Goal: Task Accomplishment & Management: Manage account settings

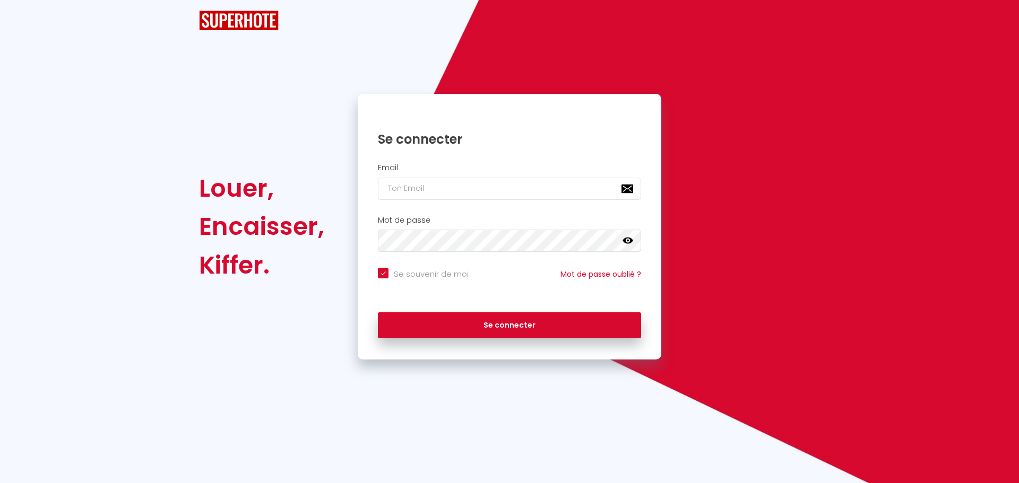
checkbox input "true"
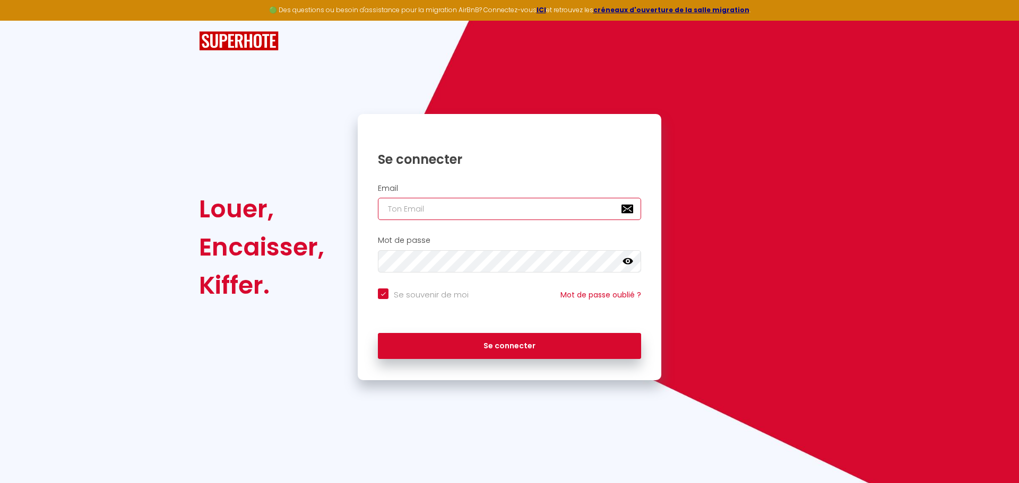
click at [484, 204] on input "email" at bounding box center [509, 209] width 263 height 22
type input "v"
checkbox input "true"
type input "va"
checkbox input "true"
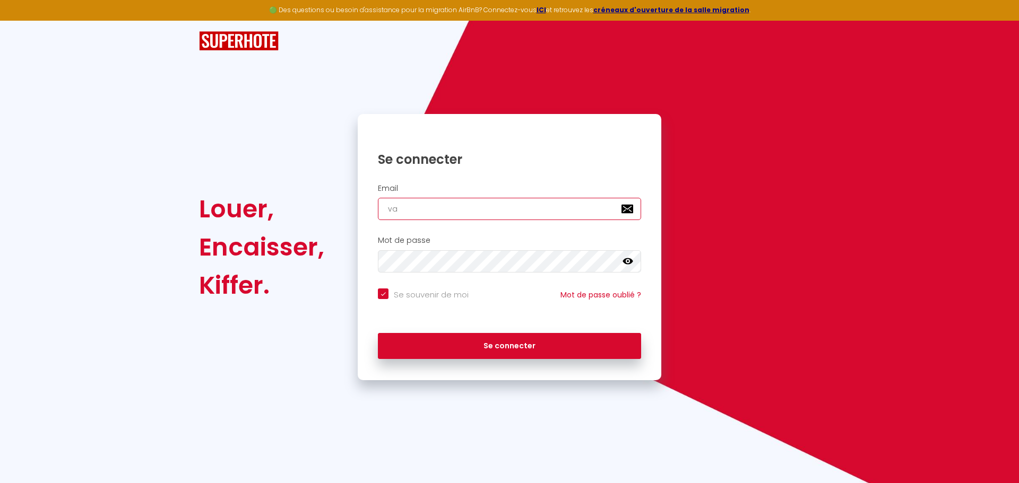
type input "van"
checkbox input "true"
type input "vani"
checkbox input "true"
type input "vanin"
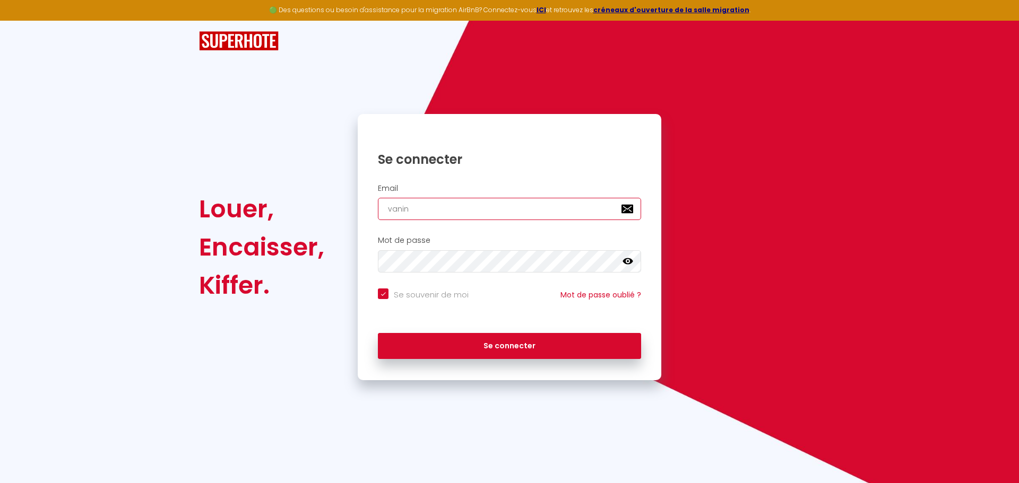
checkbox input "true"
type input "vanina"
checkbox input "true"
type input "vaninas"
checkbox input "true"
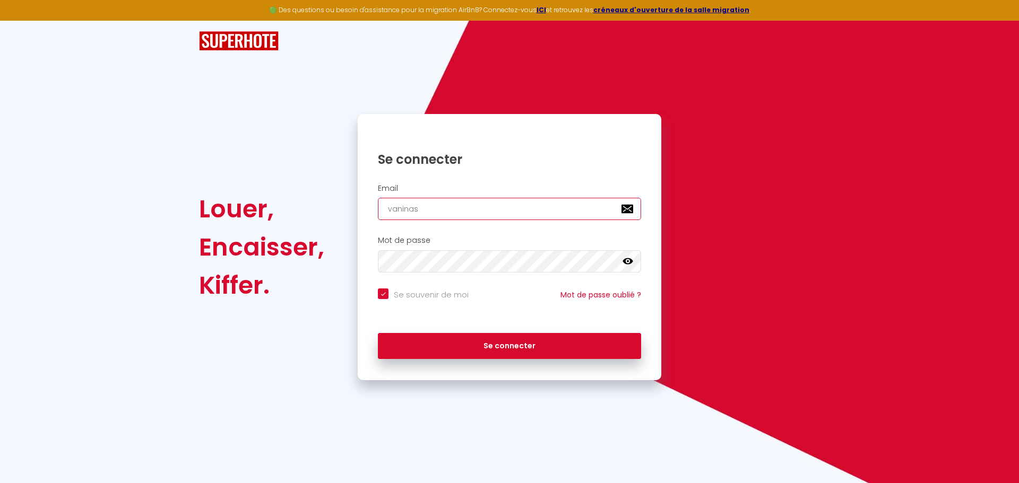
type input "vaninase"
checkbox input "true"
type input "vaninasen"
checkbox input "true"
type input "vaninasene"
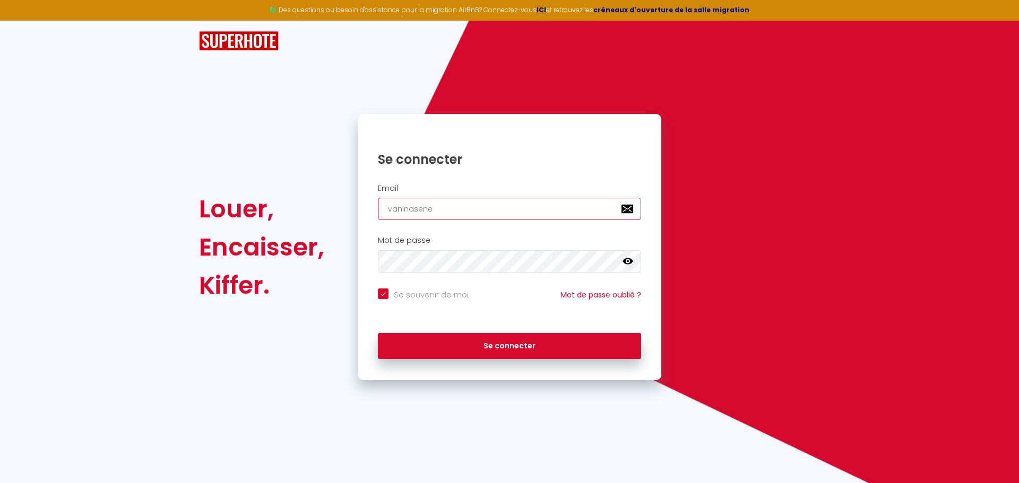
checkbox input "true"
type input "vaninasenel"
checkbox input "true"
type input "vaninaseneli"
checkbox input "true"
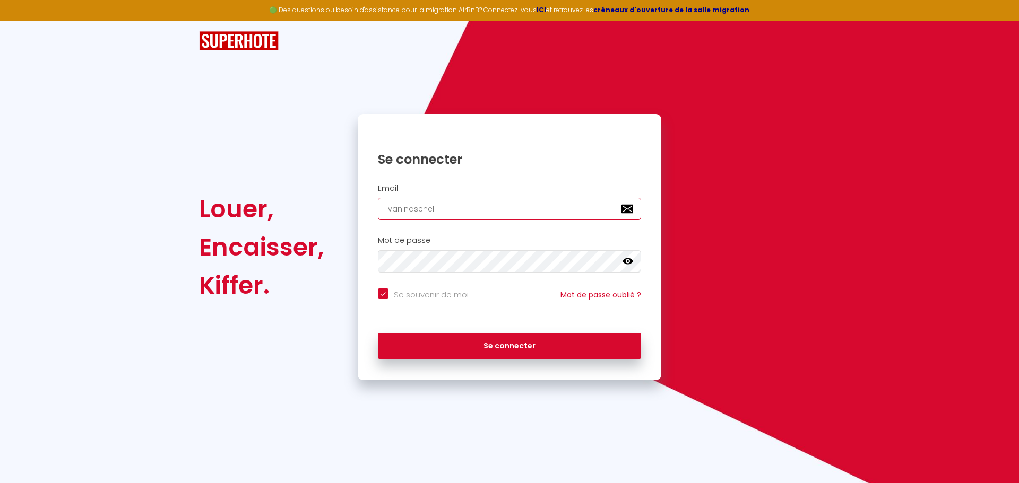
type input "vaninasenelie"
checkbox input "true"
type input "vaninasenelier"
checkbox input "true"
type input "vaninasenelier@"
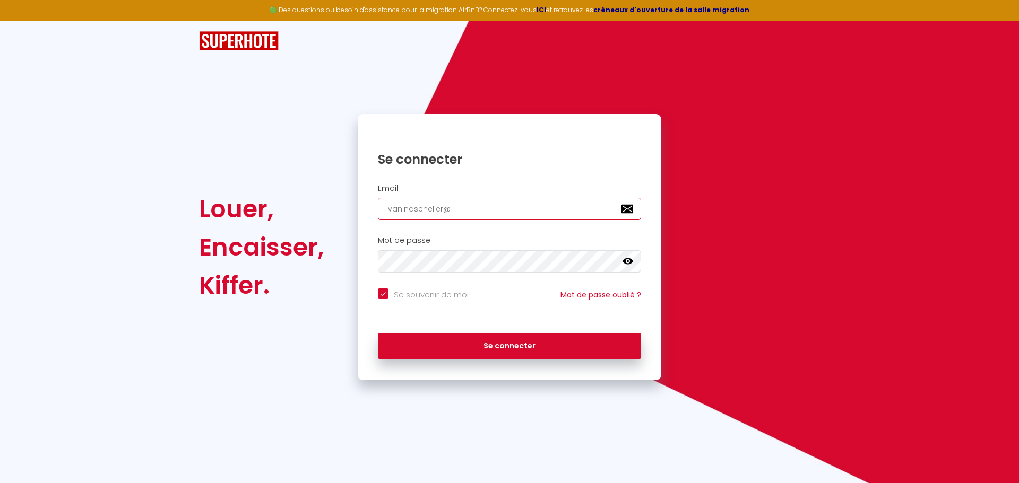
checkbox input "true"
type input "vaninasenelier@h"
checkbox input "true"
type input "vaninasenelier@ho"
checkbox input "true"
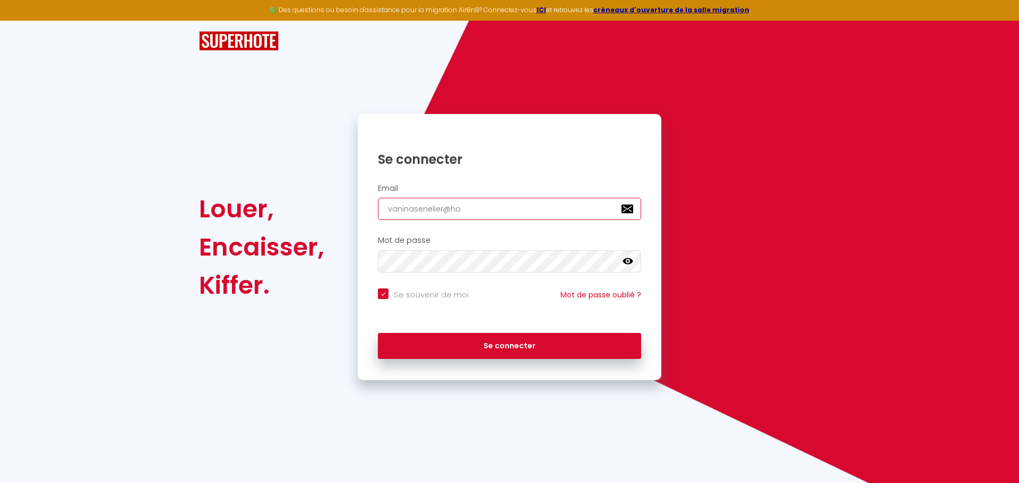
type input "vaninasenelier@hot"
checkbox input "true"
type input "vaninasenelier@hotm"
checkbox input "true"
type input "vaninasenelier@hotma"
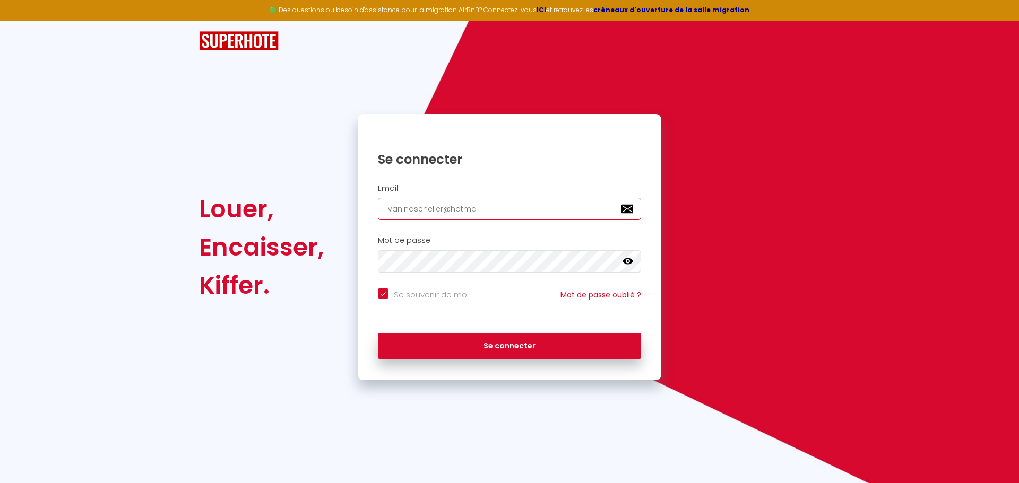
checkbox input "true"
type input "vaninasenelier@hotmai"
checkbox input "true"
type input "[EMAIL_ADDRESS]"
checkbox input "true"
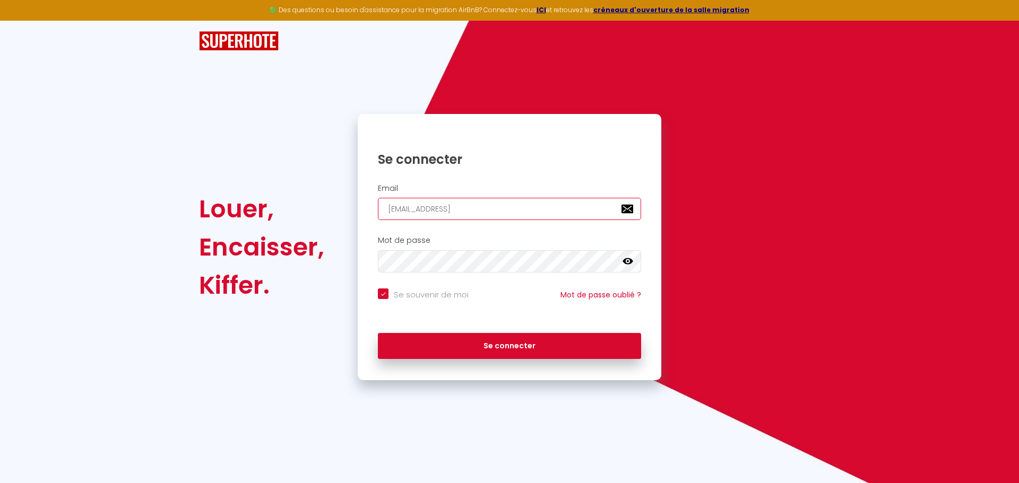
type input "[EMAIL_ADDRESS]."
checkbox input "true"
type input "vaninasenelier@hotmail.c"
checkbox input "true"
type input "[EMAIL_ADDRESS][DOMAIN_NAME]"
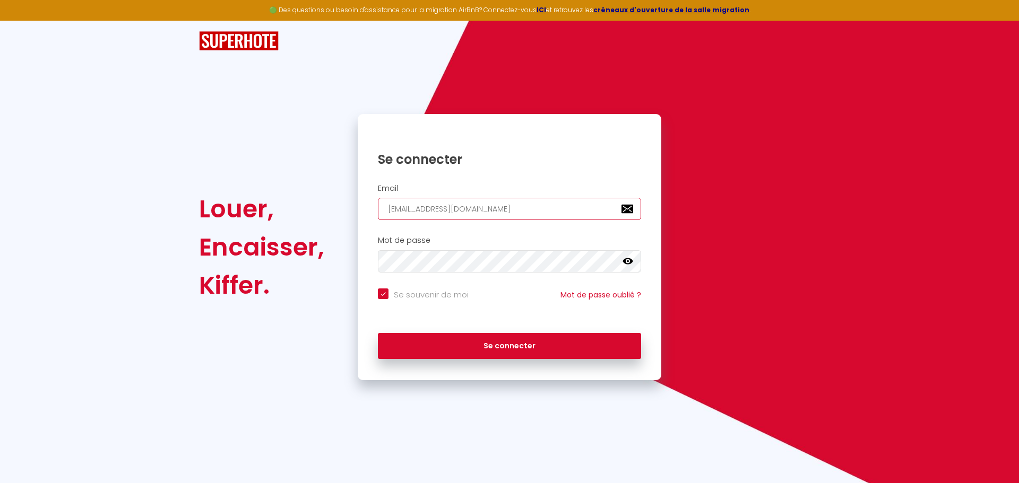
checkbox input "true"
type input "[EMAIL_ADDRESS]"
checkbox input "true"
type input "[EMAIL_ADDRESS]"
checkbox input "true"
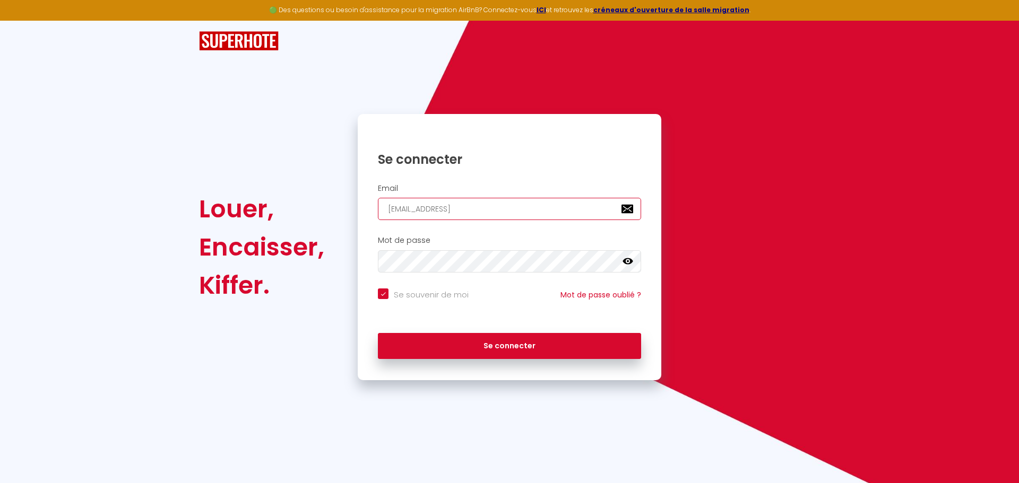
type input "[EMAIL_ADDRESS]"
checkbox input "true"
type input "[EMAIL_ADDRESS][DOMAIN_NAME]"
checkbox input "true"
type input "[EMAIL_ADDRESS][DOMAIN_NAME]"
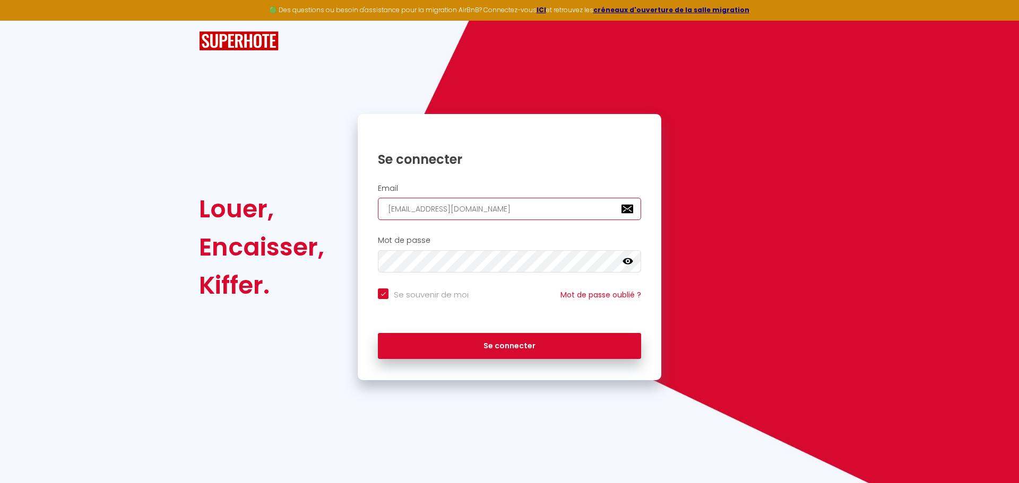
checkbox input "true"
type input "[EMAIL_ADDRESS][DOMAIN_NAME]"
click at [378, 333] on button "Se connecter" at bounding box center [509, 346] width 263 height 27
checkbox input "true"
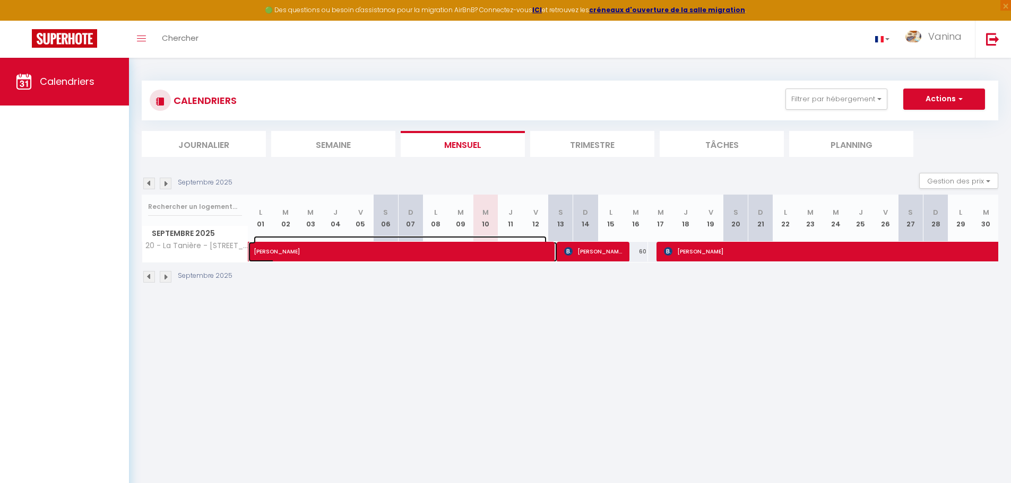
click at [408, 252] on span "[PERSON_NAME]" at bounding box center [400, 246] width 293 height 20
select select "OK"
select select "1"
select select "0"
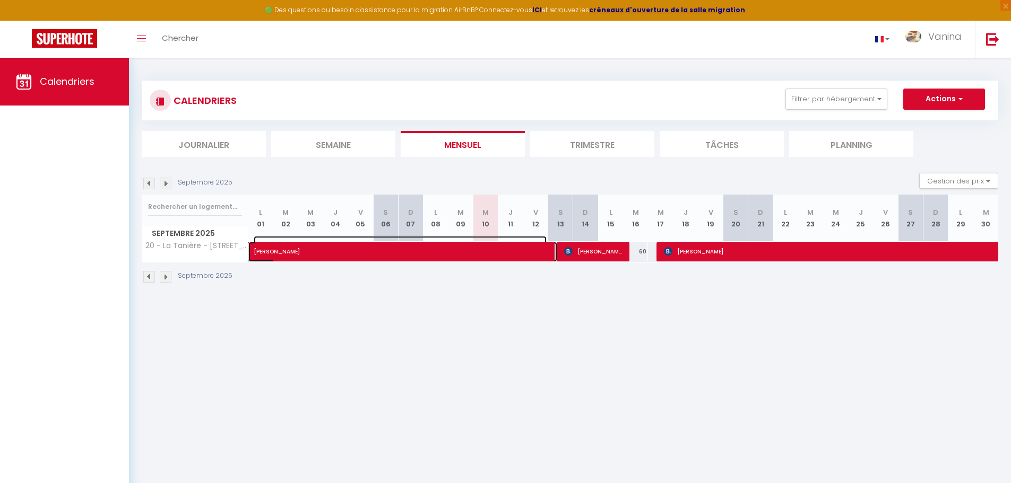
select select "1"
select select
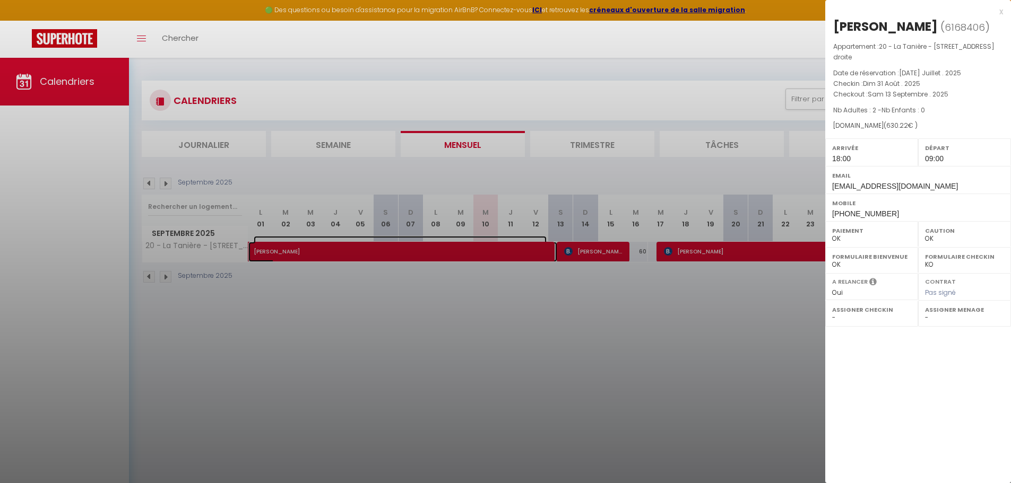
select select "27221"
click at [587, 317] on div at bounding box center [505, 241] width 1011 height 483
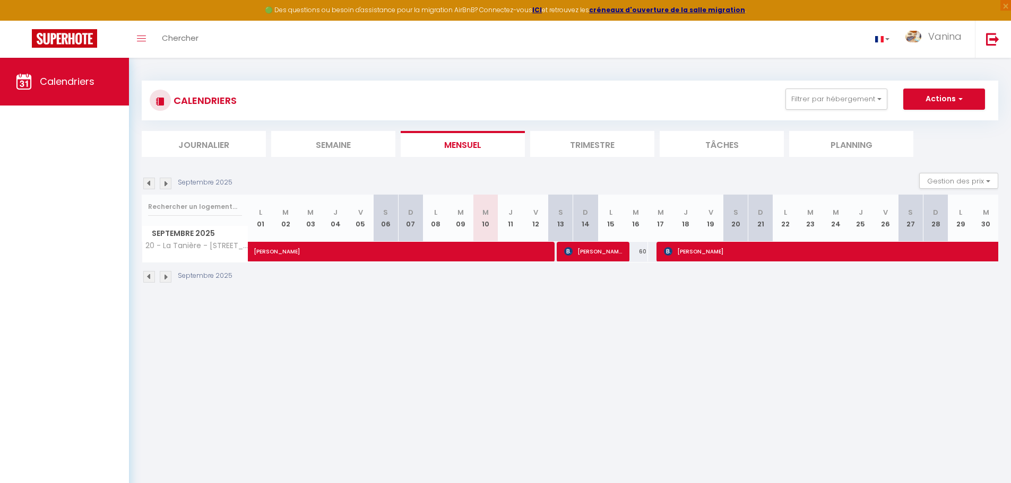
click at [594, 144] on li "Trimestre" at bounding box center [592, 144] width 124 height 26
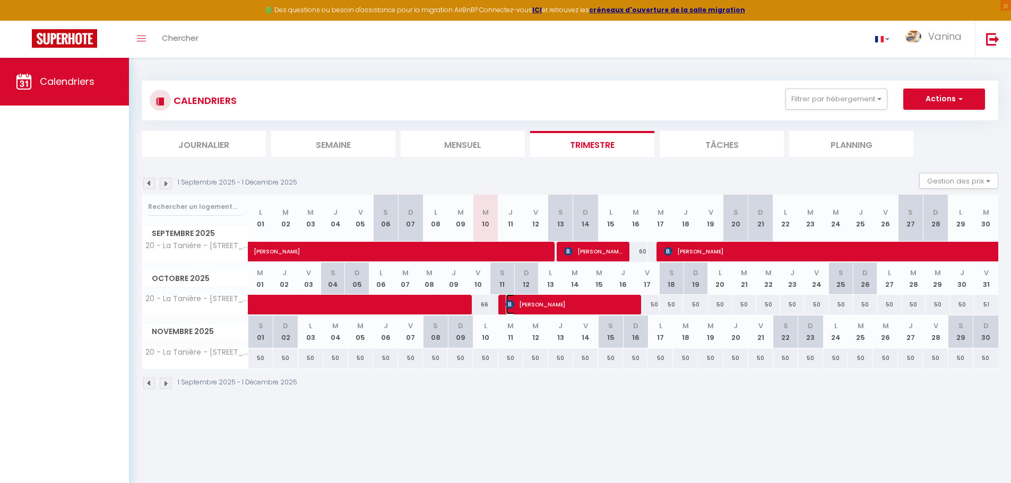
click at [594, 302] on span "[PERSON_NAME]" at bounding box center [572, 304] width 133 height 20
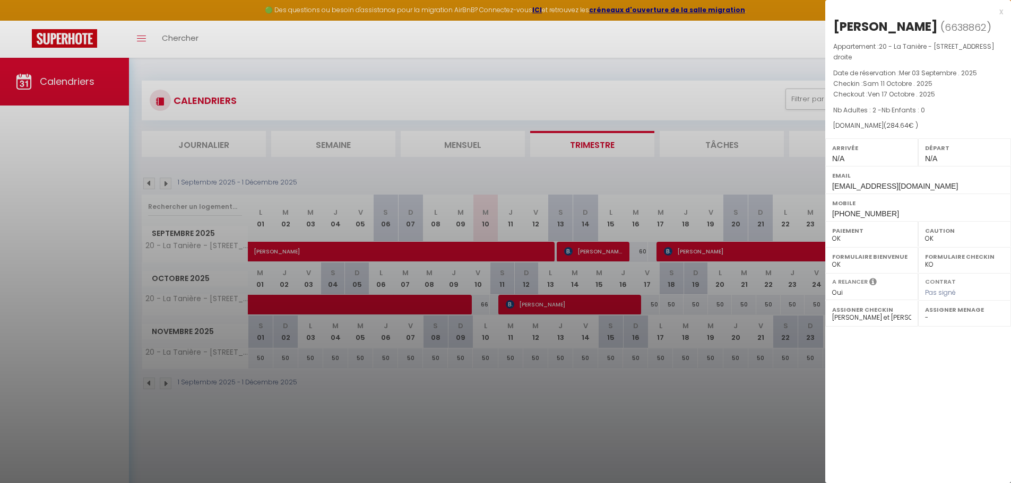
click at [694, 252] on div at bounding box center [505, 241] width 1011 height 483
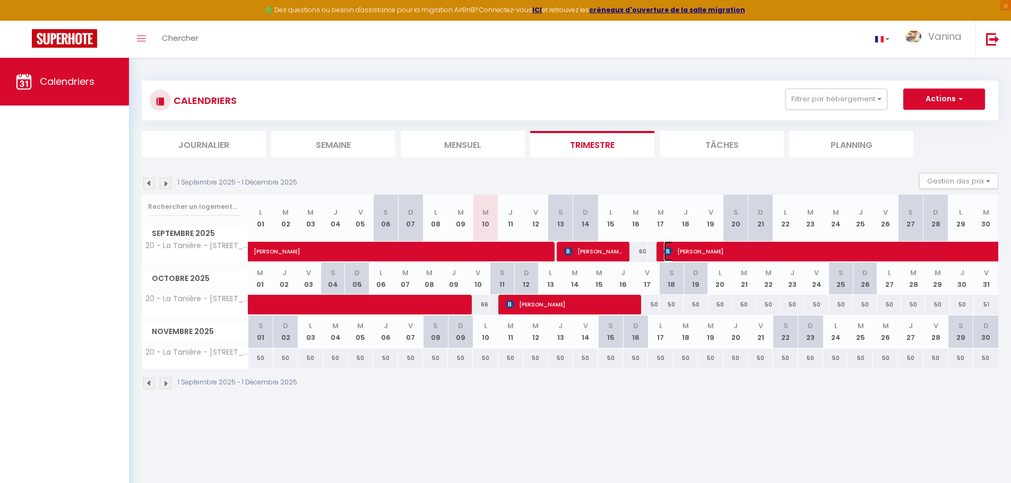
click at [694, 252] on span "[PERSON_NAME]" at bounding box center [944, 251] width 561 height 20
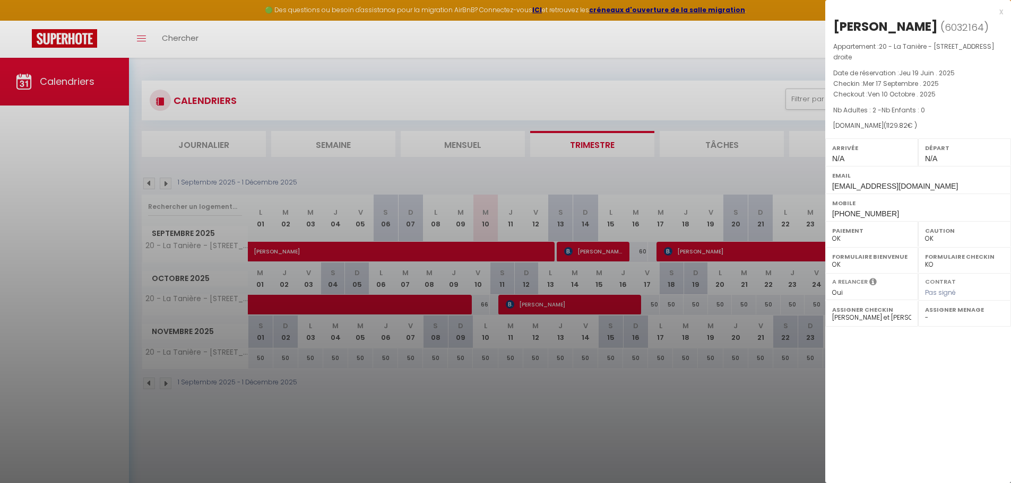
click at [483, 397] on div at bounding box center [505, 241] width 1011 height 483
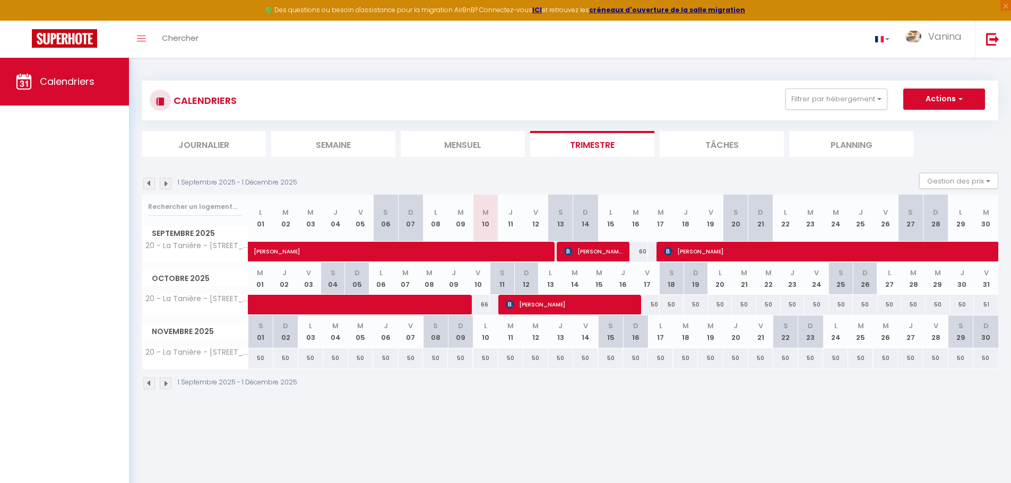
click at [739, 149] on li "Tâches" at bounding box center [722, 144] width 124 height 26
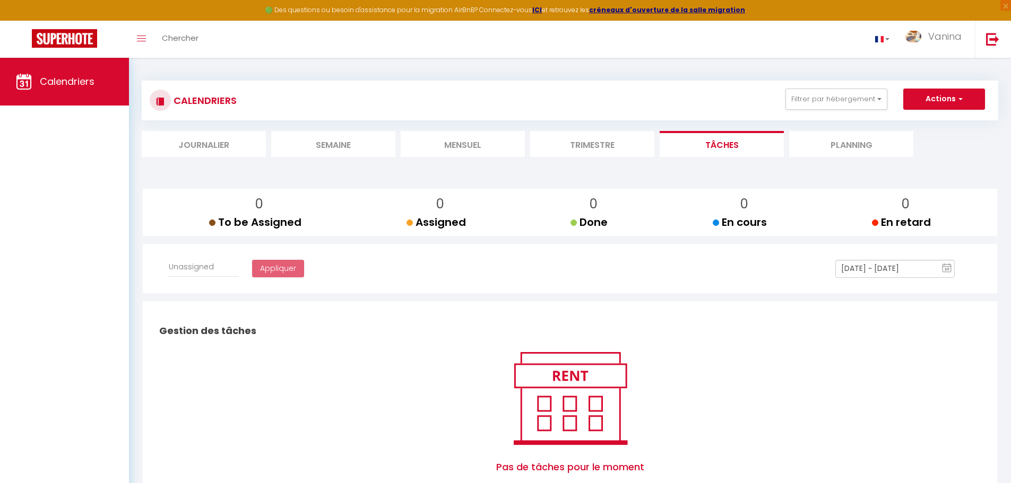
select select
click at [848, 147] on li "Planning" at bounding box center [851, 144] width 124 height 26
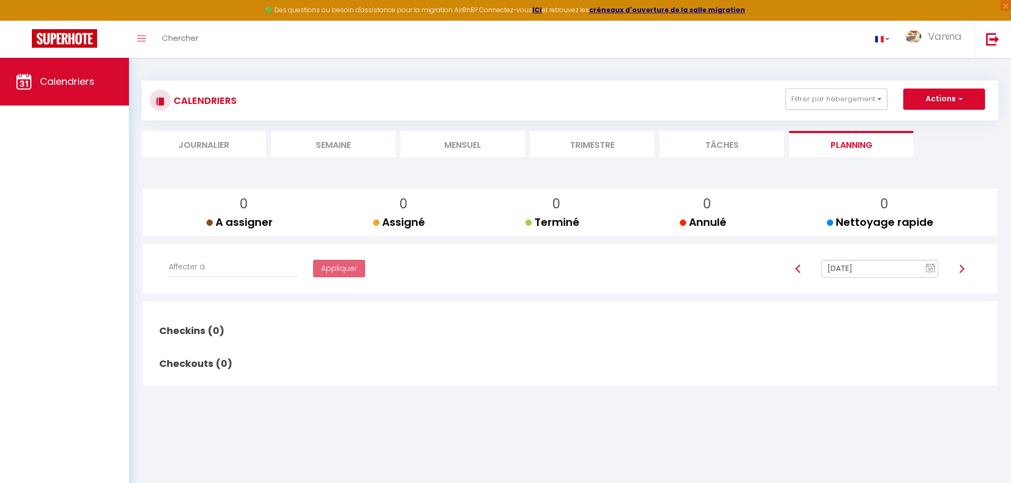
click at [226, 145] on li "Journalier" at bounding box center [204, 144] width 124 height 26
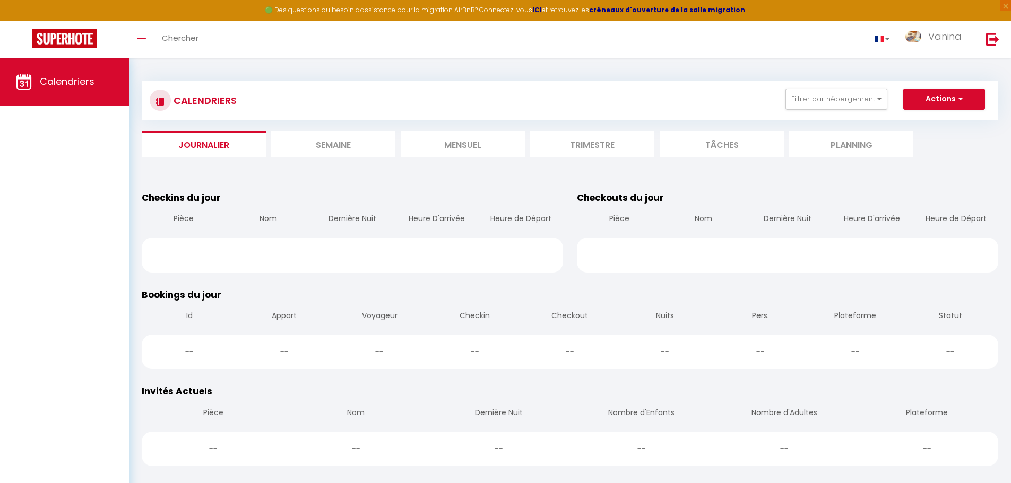
click at [331, 142] on li "Semaine" at bounding box center [333, 144] width 124 height 26
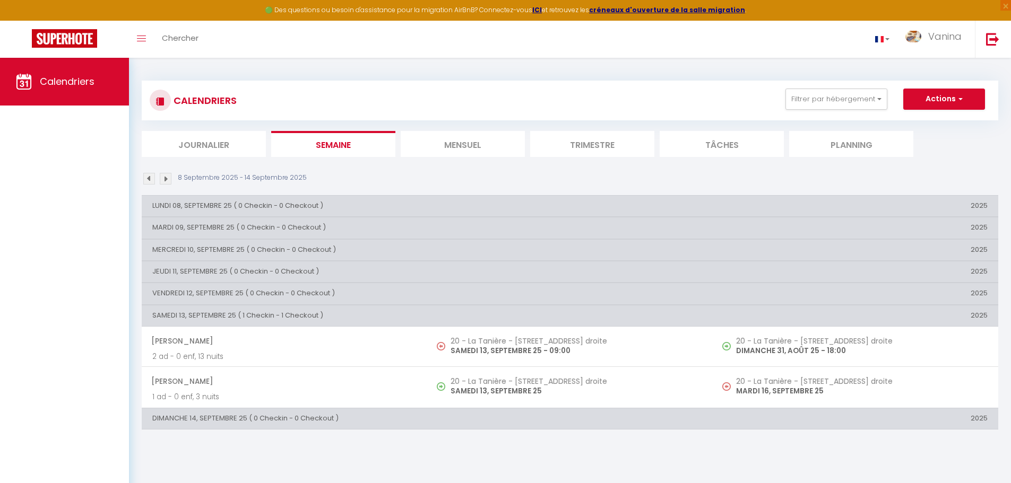
click at [460, 144] on li "Mensuel" at bounding box center [463, 144] width 124 height 26
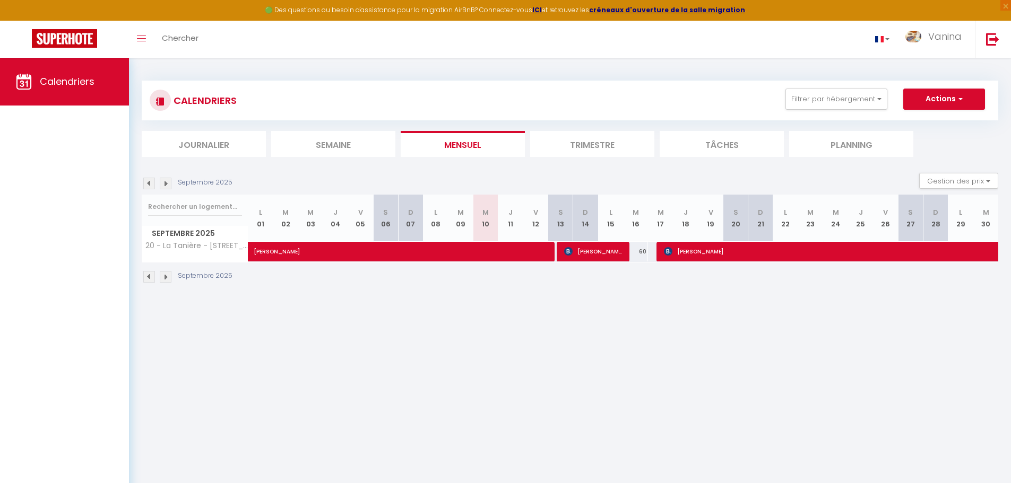
click at [171, 275] on img at bounding box center [166, 277] width 12 height 12
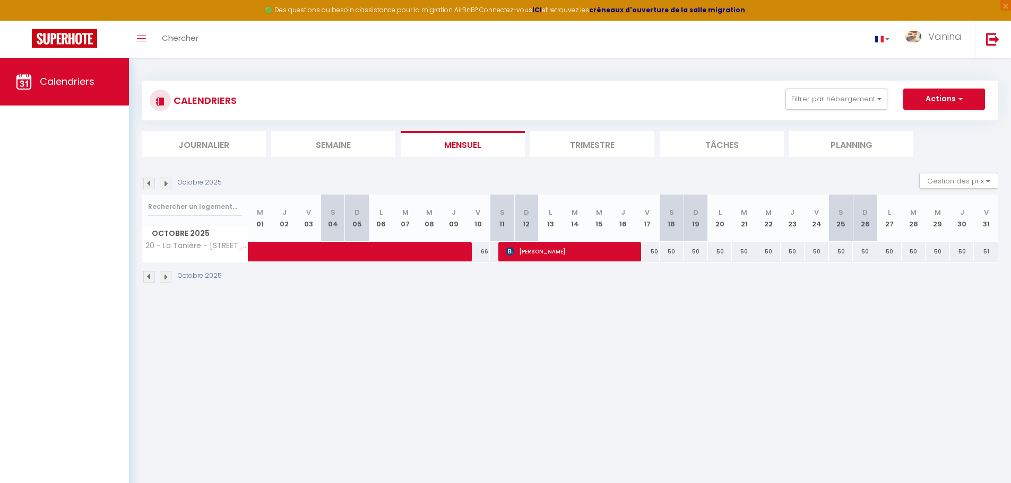
click at [171, 275] on img at bounding box center [166, 277] width 12 height 12
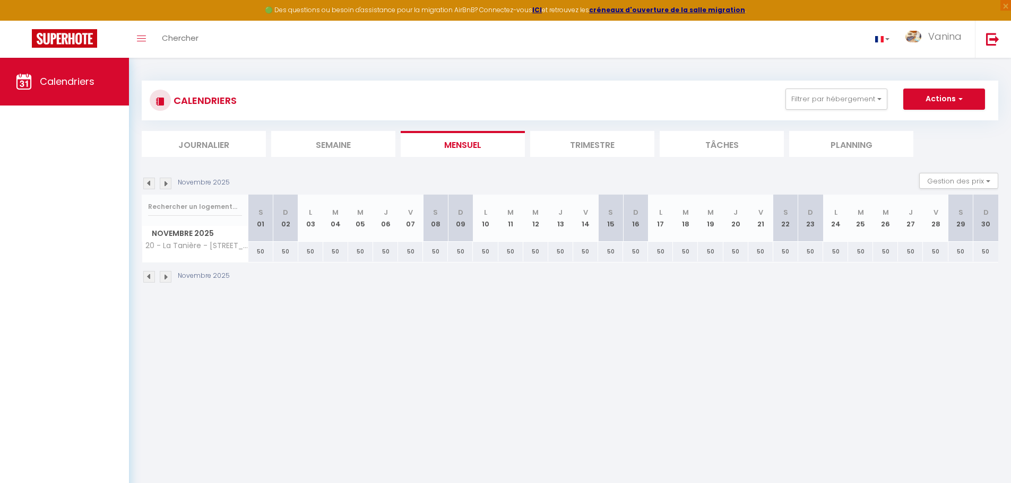
click at [171, 275] on img at bounding box center [166, 277] width 12 height 12
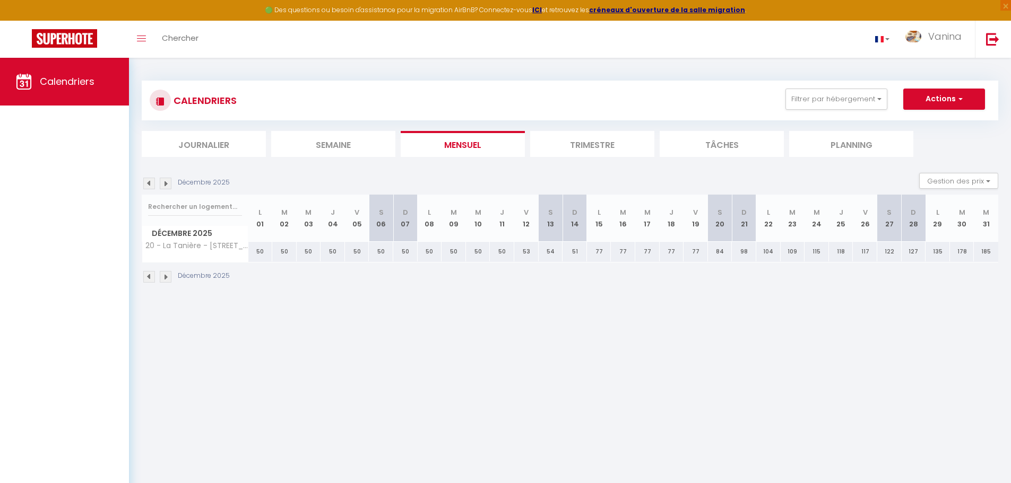
click at [171, 275] on img at bounding box center [166, 277] width 12 height 12
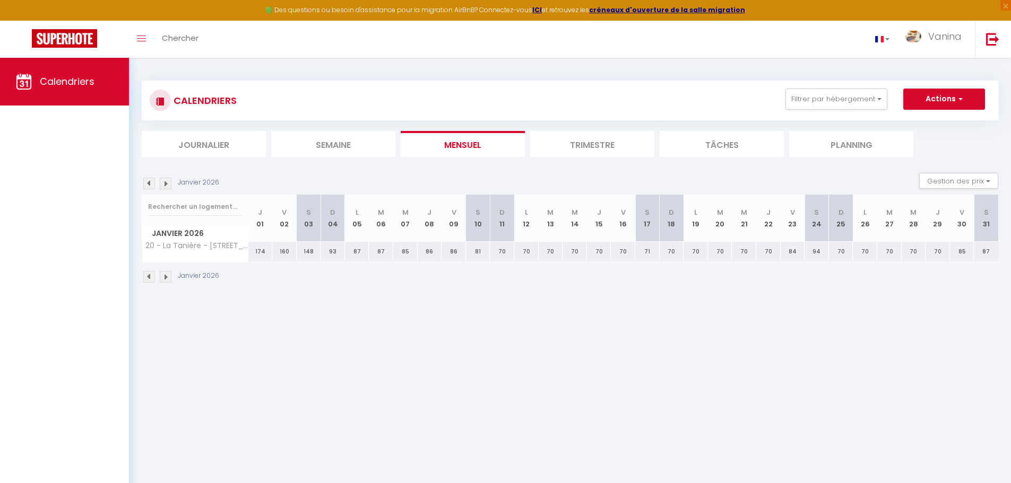
click at [171, 275] on img at bounding box center [166, 277] width 12 height 12
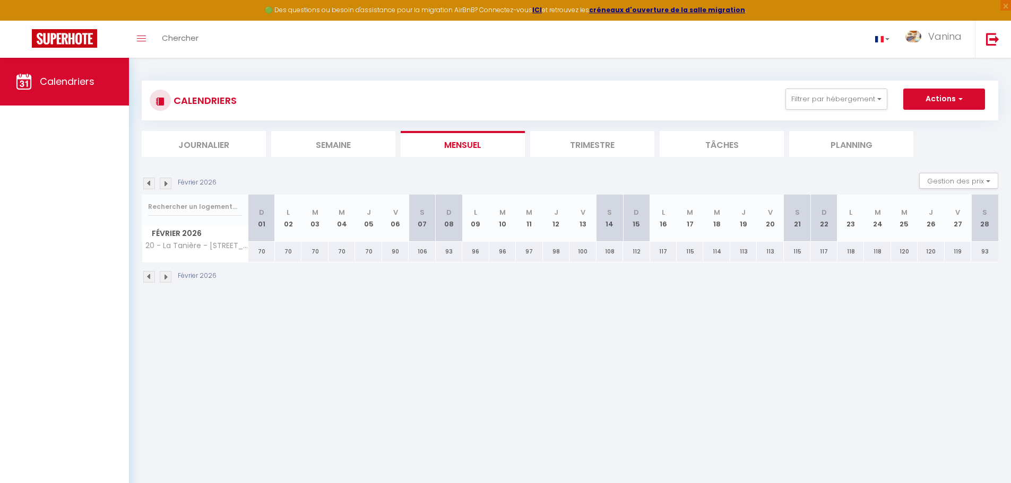
click at [171, 275] on img at bounding box center [166, 277] width 12 height 12
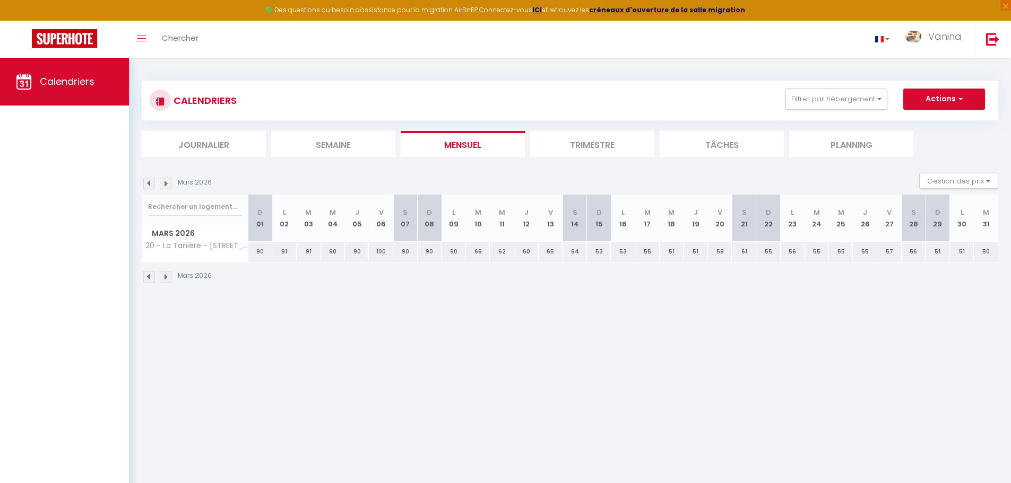
click at [171, 275] on img at bounding box center [166, 277] width 12 height 12
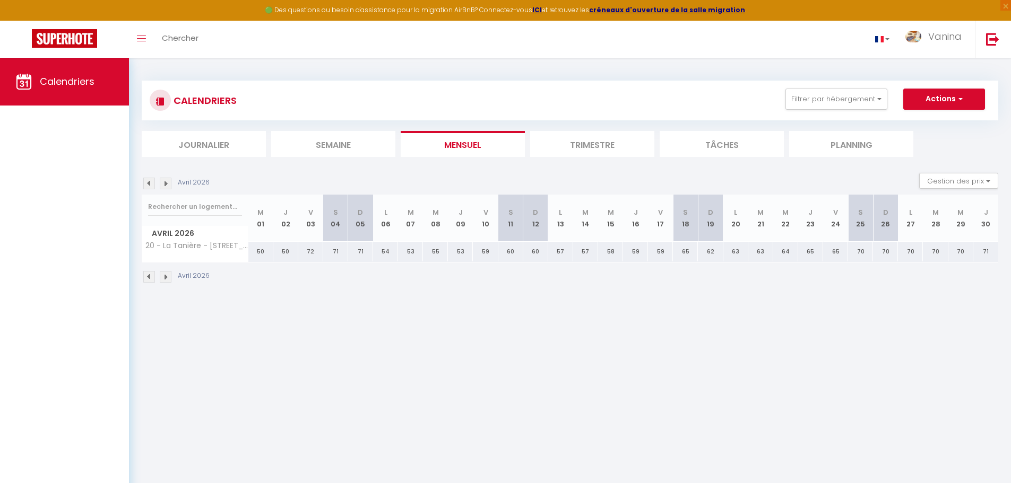
click at [171, 275] on img at bounding box center [166, 277] width 12 height 12
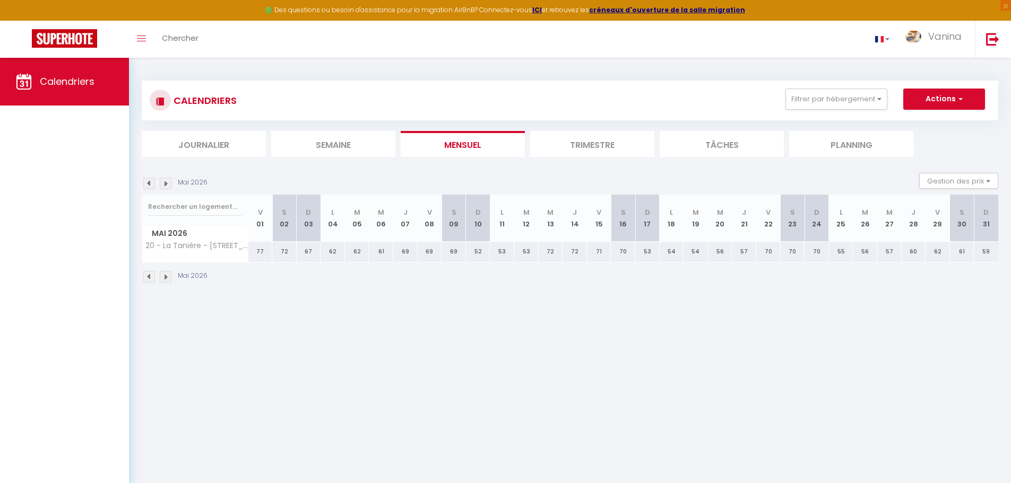
click at [171, 275] on img at bounding box center [166, 277] width 12 height 12
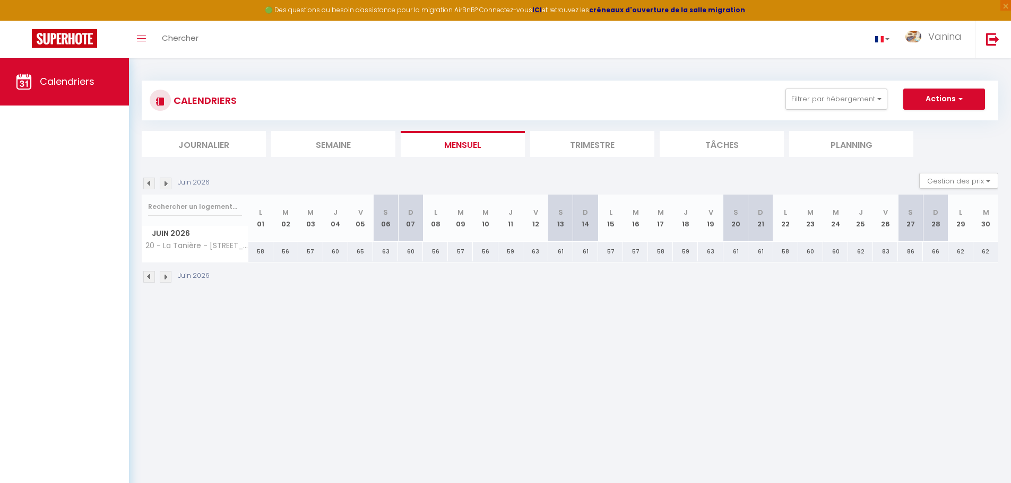
click at [171, 275] on img at bounding box center [166, 277] width 12 height 12
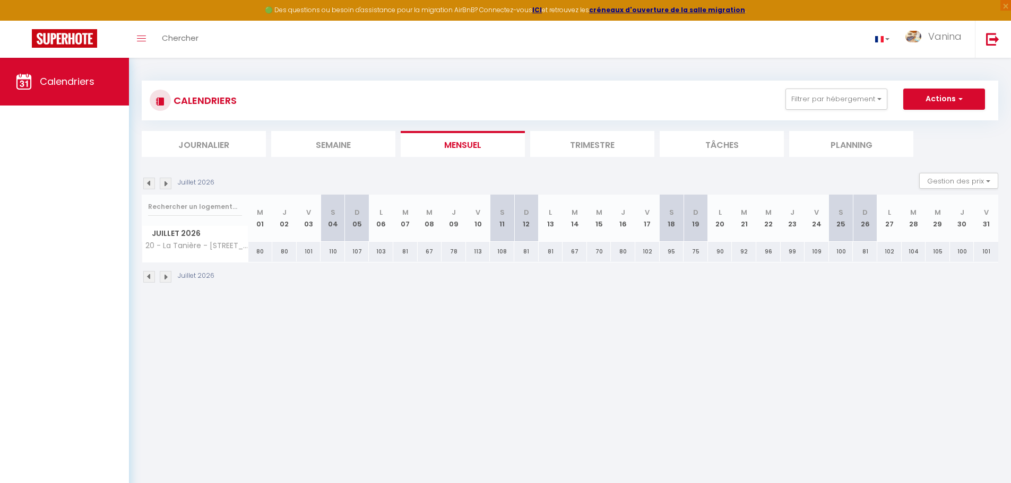
click at [171, 275] on img at bounding box center [166, 277] width 12 height 12
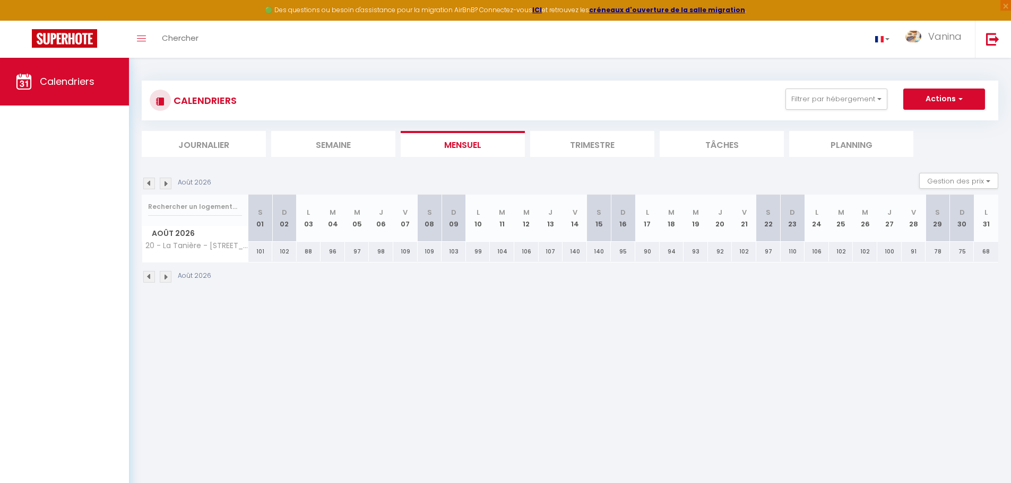
click at [171, 275] on img at bounding box center [166, 277] width 12 height 12
